Goal: Information Seeking & Learning: Learn about a topic

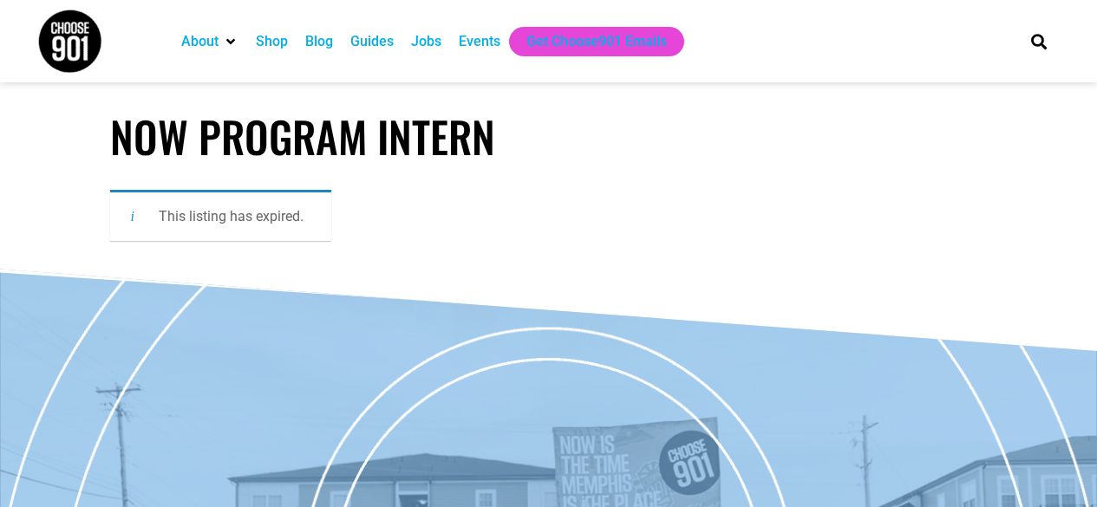
click at [85, 40] on img at bounding box center [69, 41] width 65 height 65
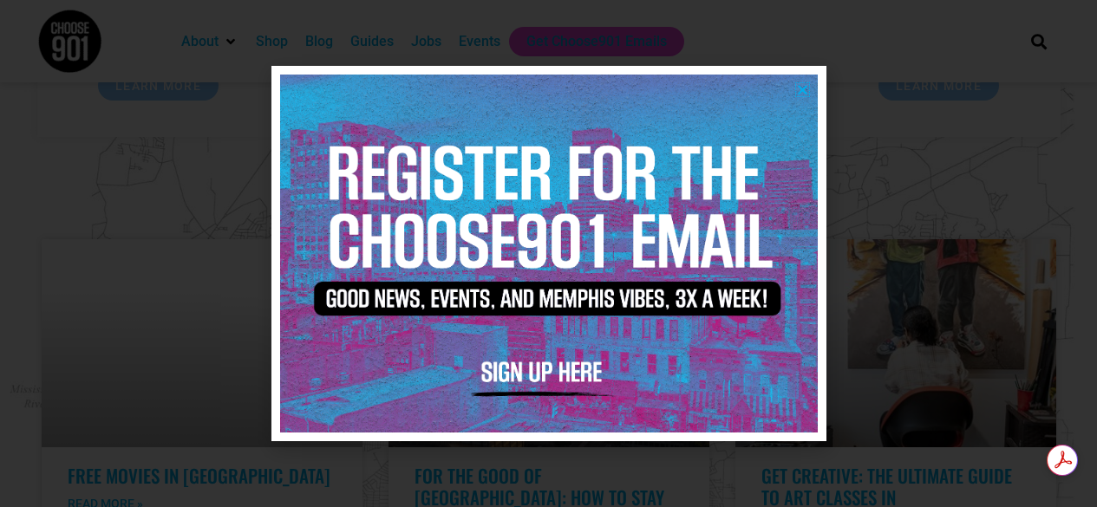
scroll to position [3676, 0]
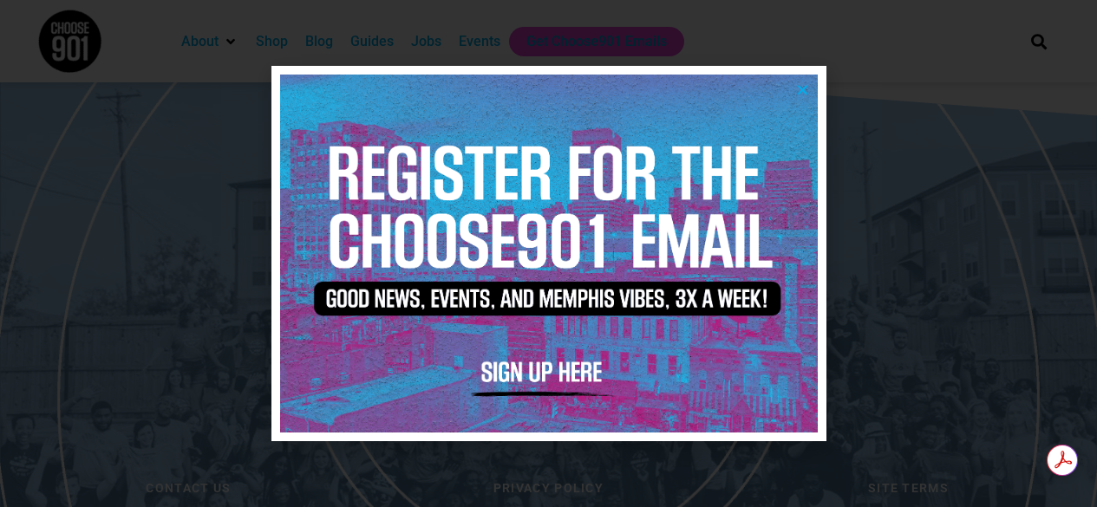
click at [800, 91] on icon "Close" at bounding box center [802, 89] width 13 height 13
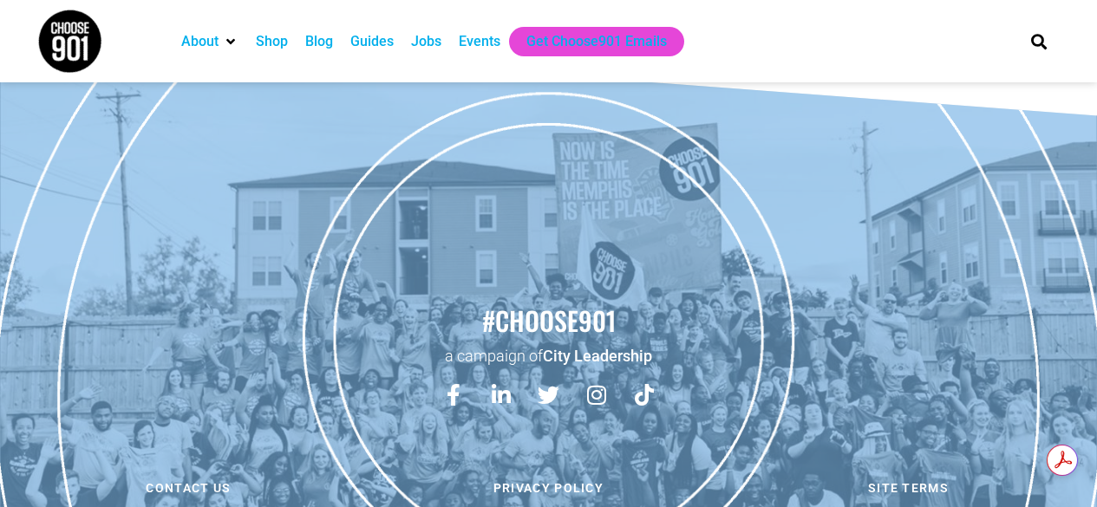
click at [426, 39] on div "Jobs" at bounding box center [426, 41] width 30 height 21
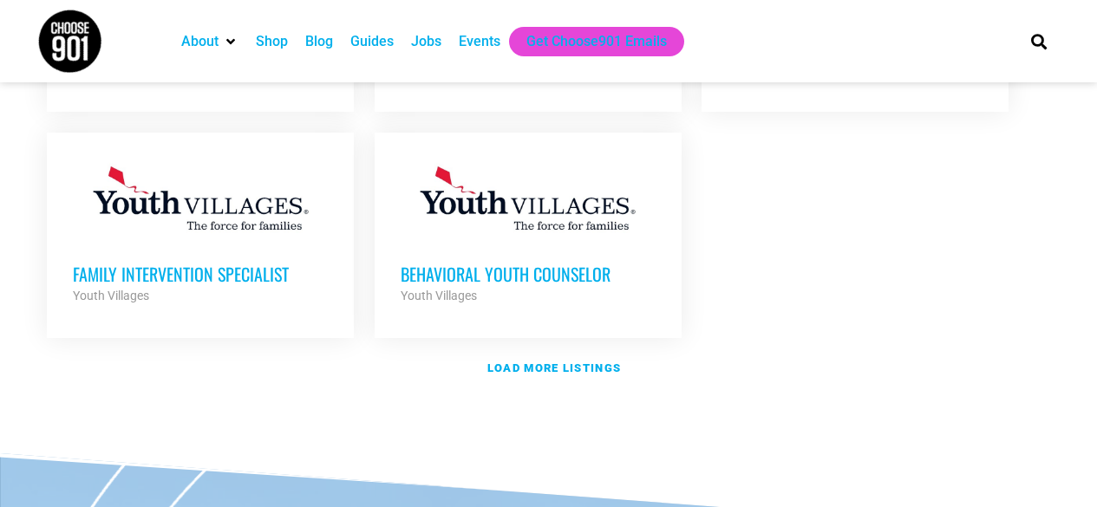
scroll to position [2167, 0]
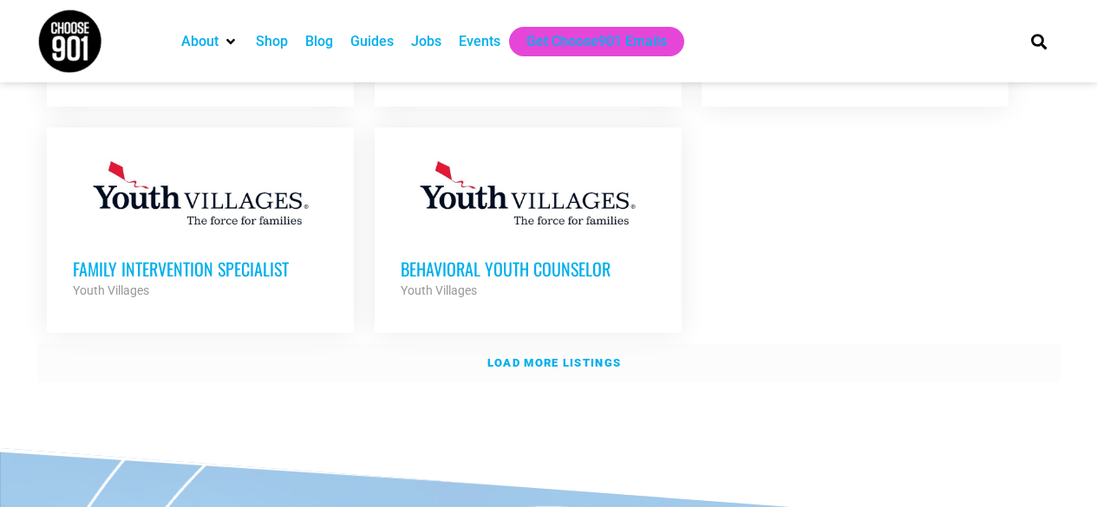
click at [558, 356] on strong "Load more listings" at bounding box center [553, 362] width 133 height 13
click at [558, 343] on link "Load more listings" at bounding box center [548, 363] width 1023 height 40
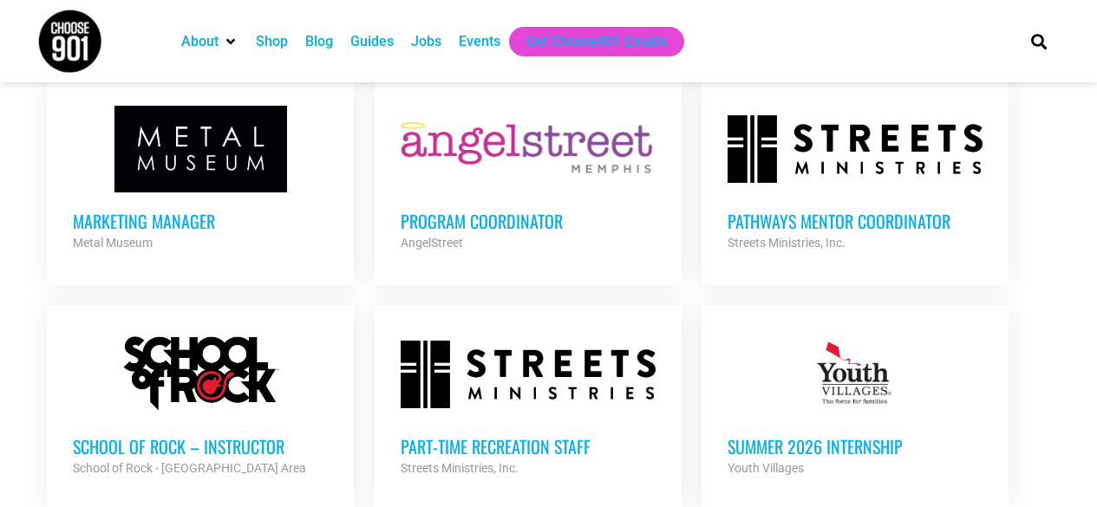
scroll to position [2601, 0]
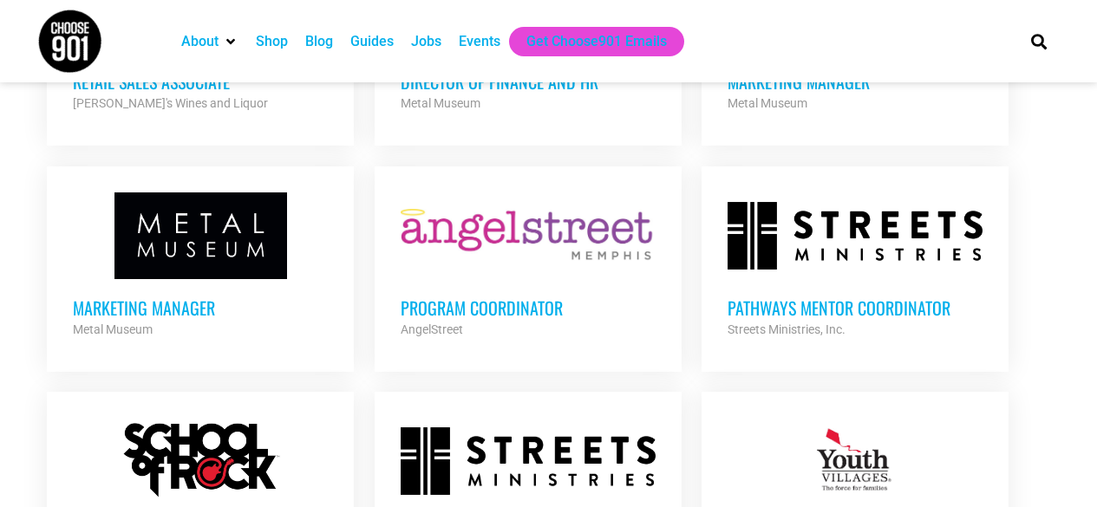
click at [460, 296] on h3 "Program Coordinator" at bounding box center [527, 307] width 255 height 23
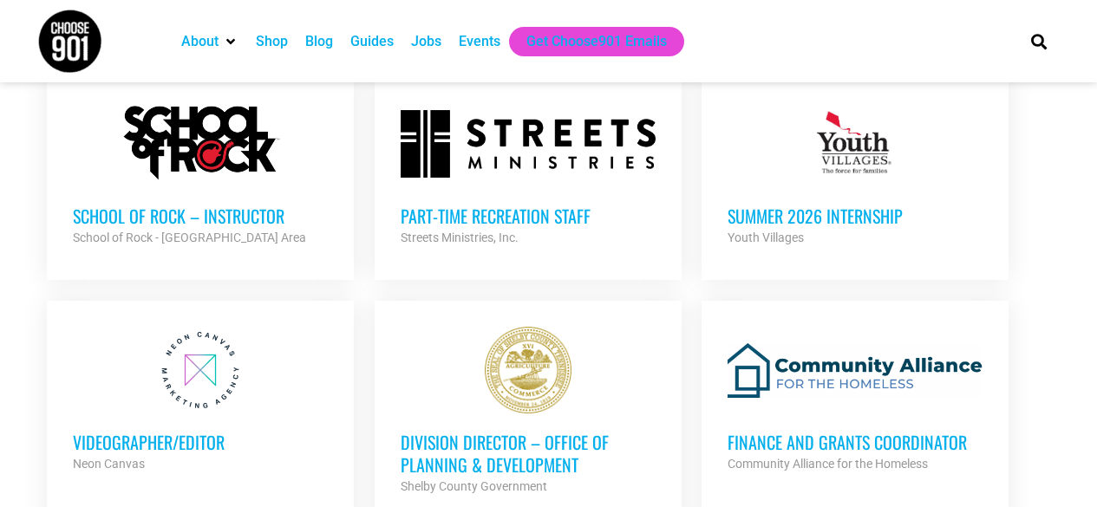
scroll to position [2947, 0]
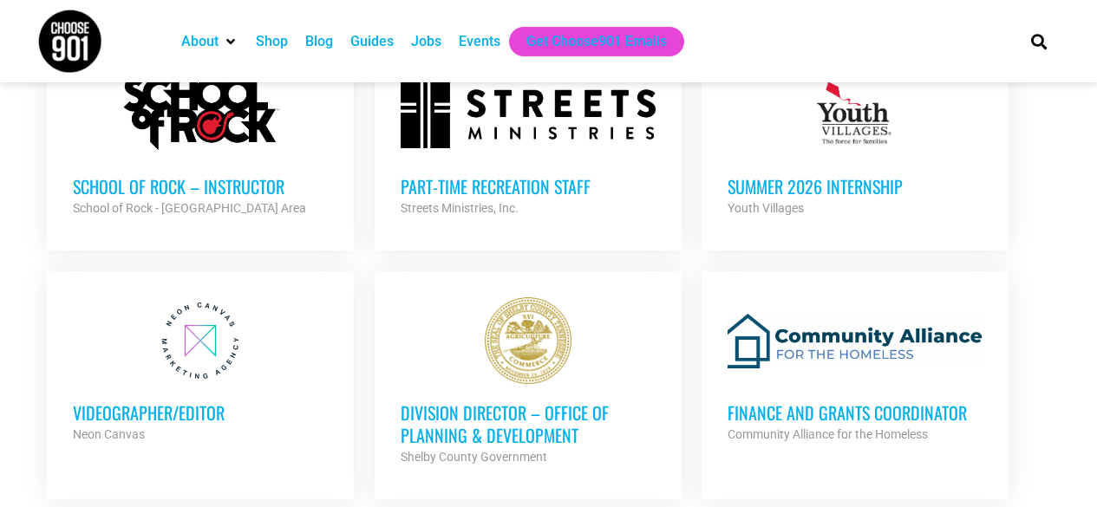
click at [844, 401] on h3 "Finance and Grants Coordinator" at bounding box center [854, 412] width 255 height 23
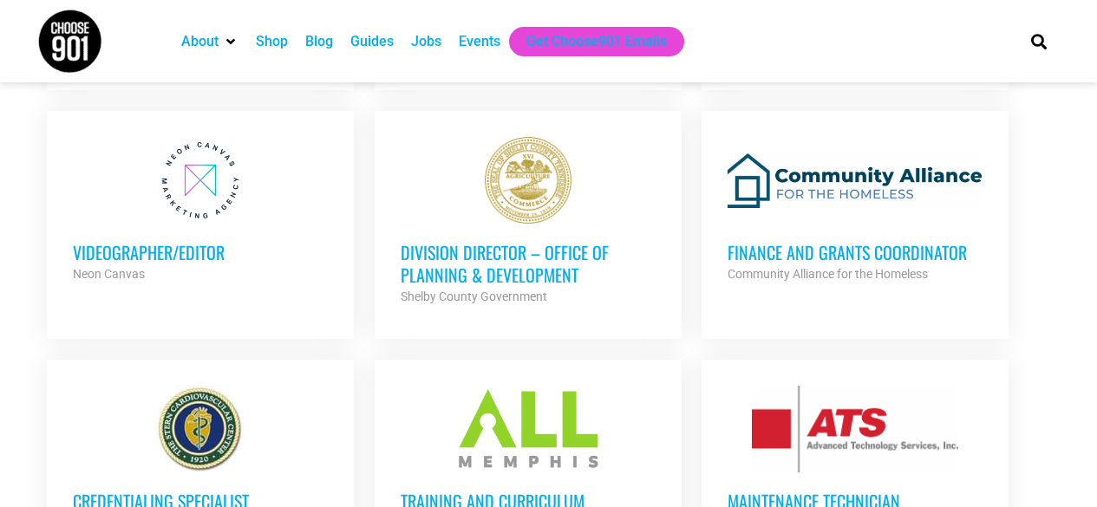
scroll to position [3207, 0]
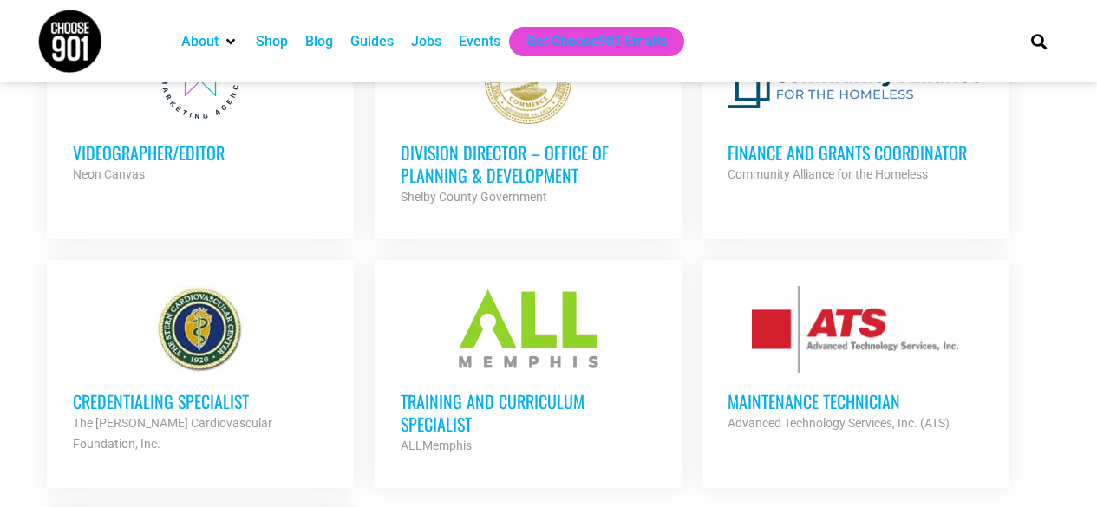
click at [456, 390] on h3 "Training and Curriculum Specialist" at bounding box center [527, 412] width 255 height 45
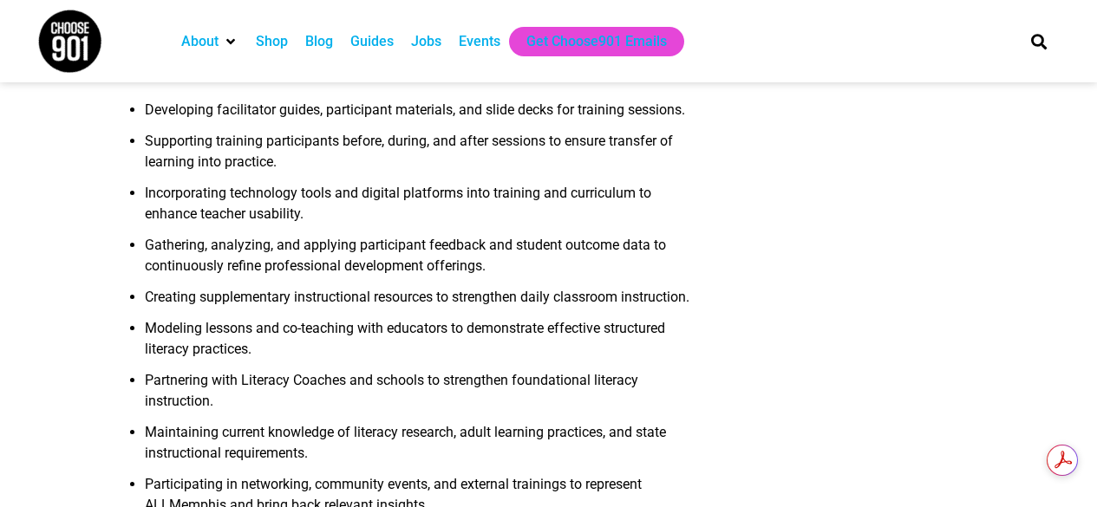
scroll to position [780, 0]
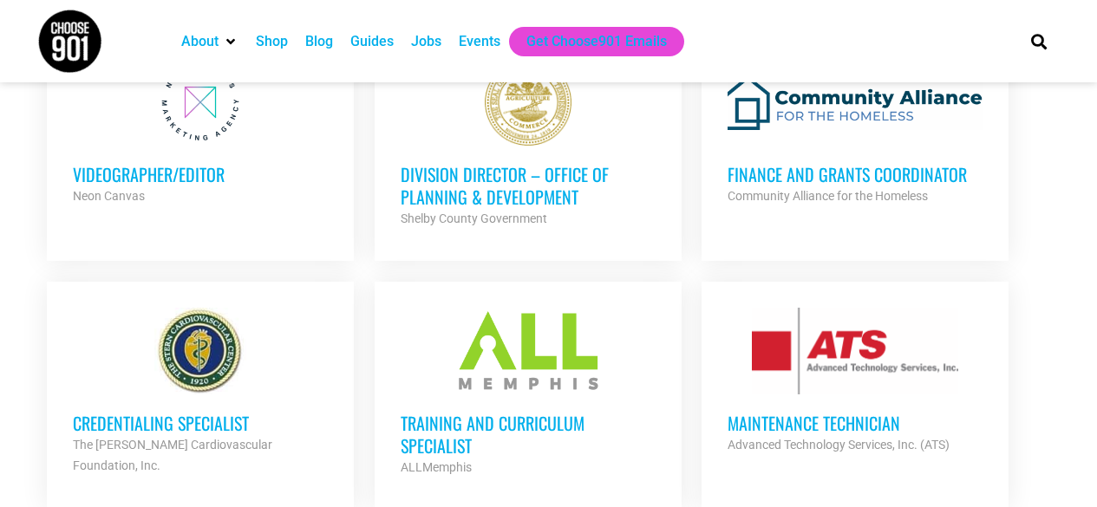
scroll to position [2947, 0]
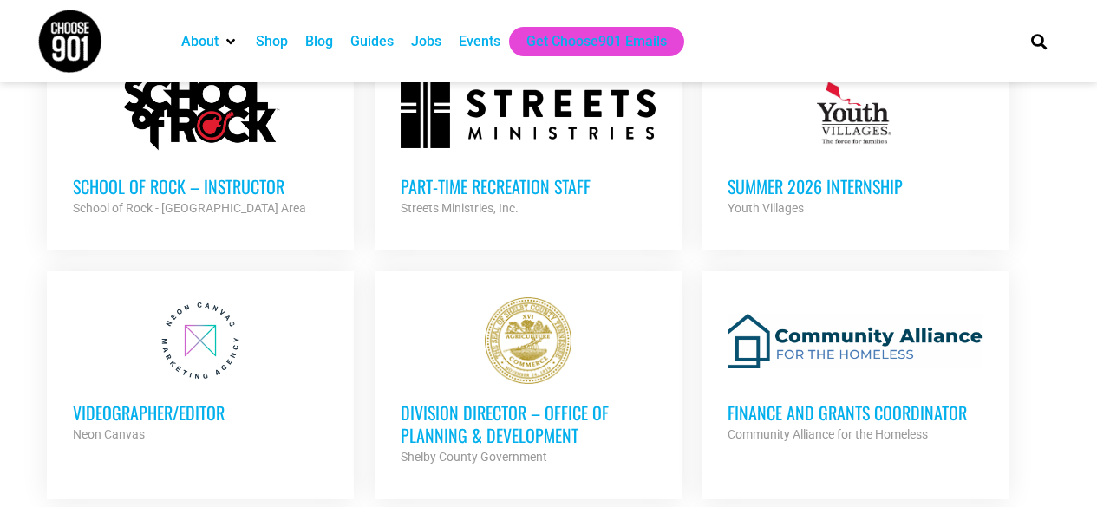
click at [537, 401] on h3 "Division Director – Office of Planning & Development" at bounding box center [527, 423] width 255 height 45
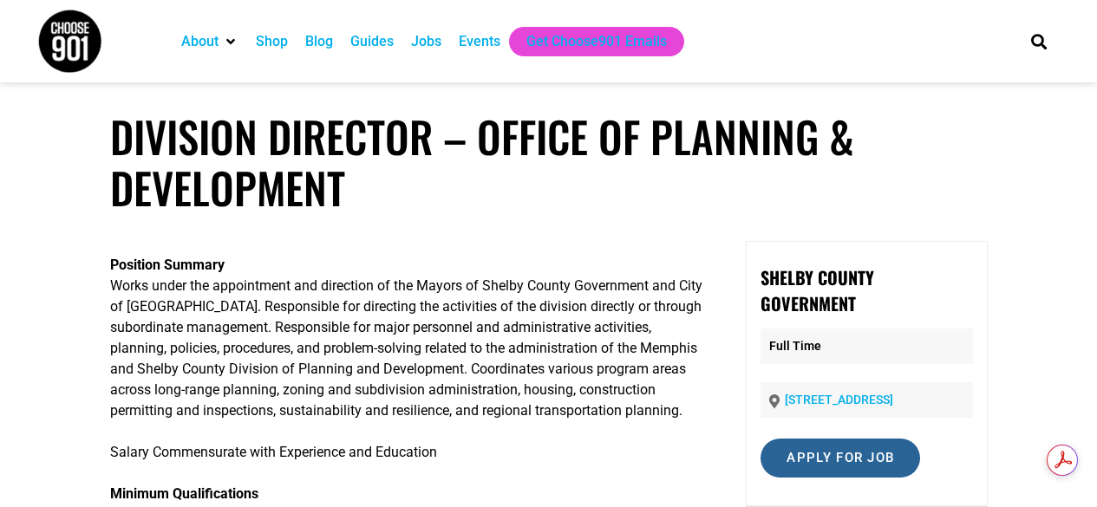
click at [861, 461] on input "Apply for job" at bounding box center [840, 458] width 160 height 39
click at [861, 461] on div "Shelby County Government Full Time [STREET_ADDRESS] Apply for job To apply for …" at bounding box center [865, 373] width 241 height 265
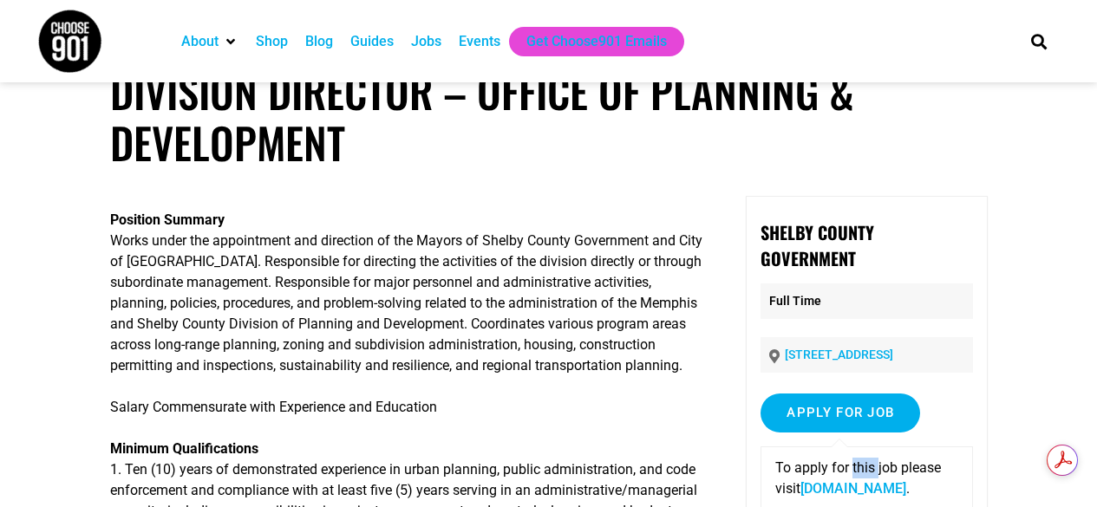
scroll to position [48, 0]
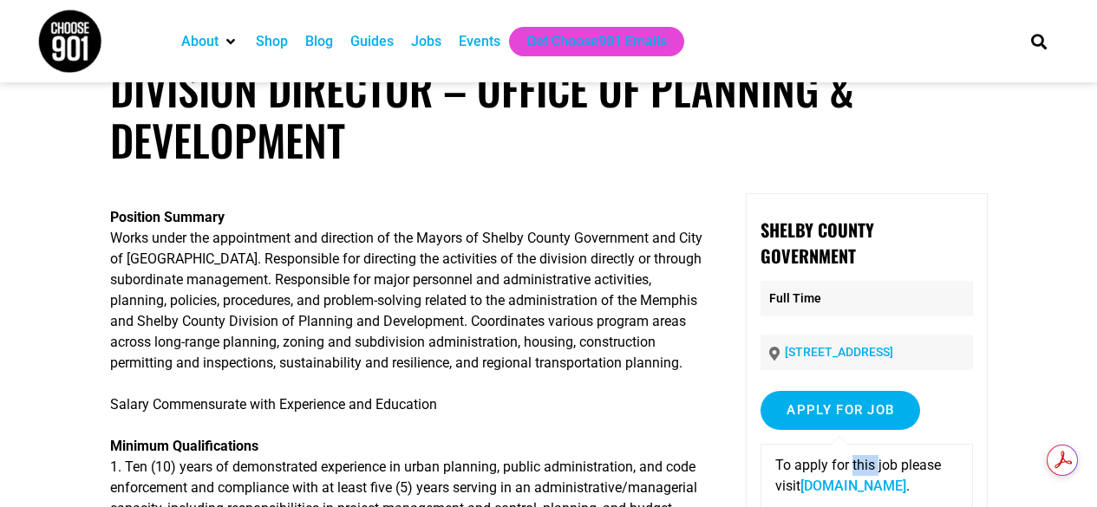
click at [886, 479] on link "[DOMAIN_NAME]" at bounding box center [853, 486] width 106 height 16
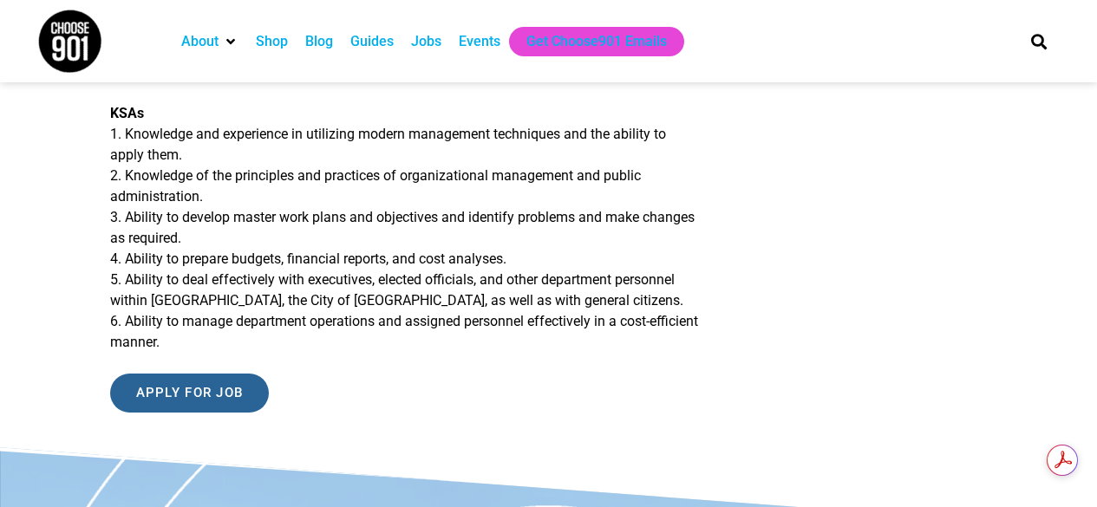
scroll to position [0, 0]
click at [198, 413] on input "Apply for job" at bounding box center [190, 393] width 160 height 39
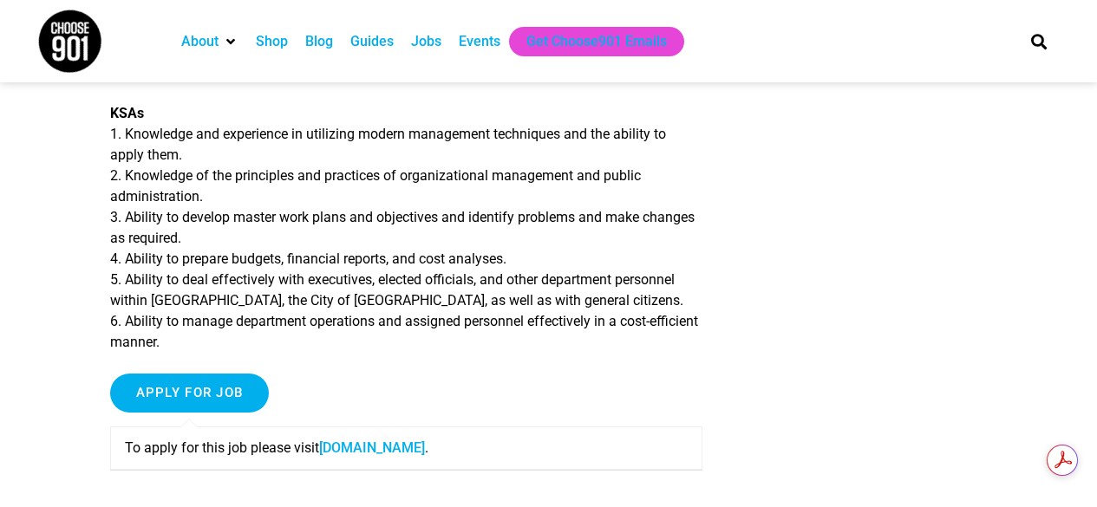
click at [385, 456] on link "[DOMAIN_NAME]" at bounding box center [372, 447] width 106 height 16
